Goal: Task Accomplishment & Management: Manage account settings

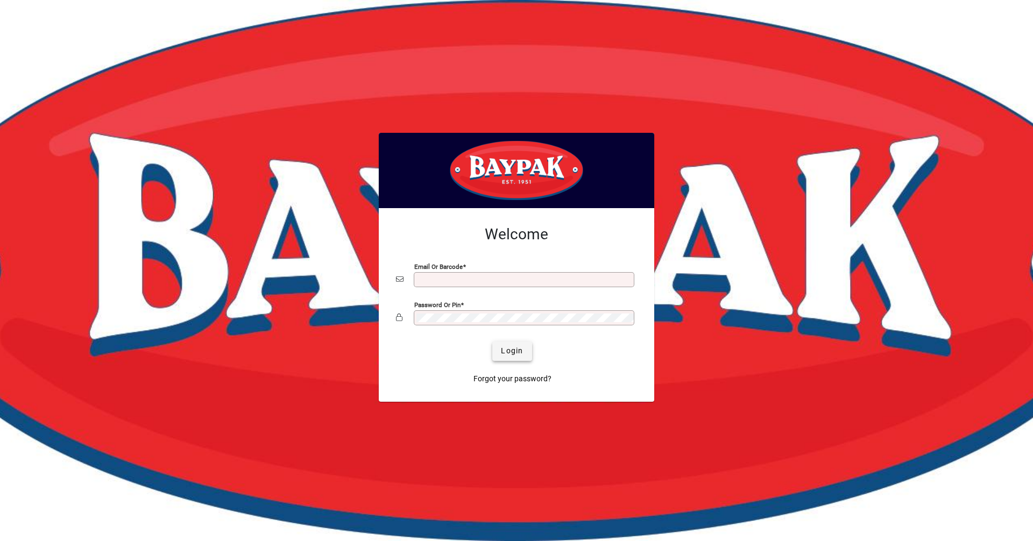
type input "**********"
click at [511, 346] on span "Login" at bounding box center [512, 350] width 22 height 11
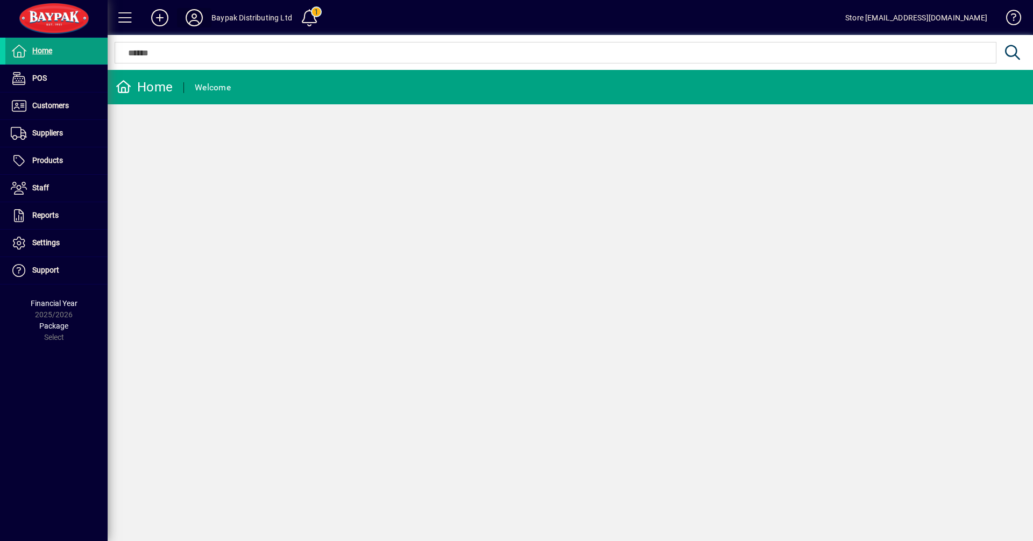
click at [204, 19] on icon at bounding box center [194, 17] width 22 height 17
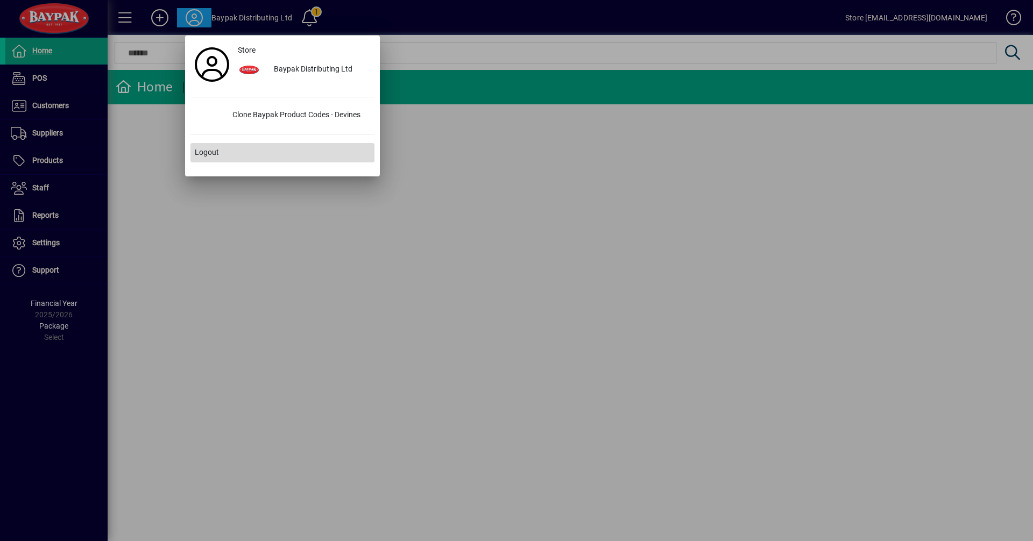
click at [245, 152] on span at bounding box center [282, 153] width 184 height 26
